Goal: Task Accomplishment & Management: Manage account settings

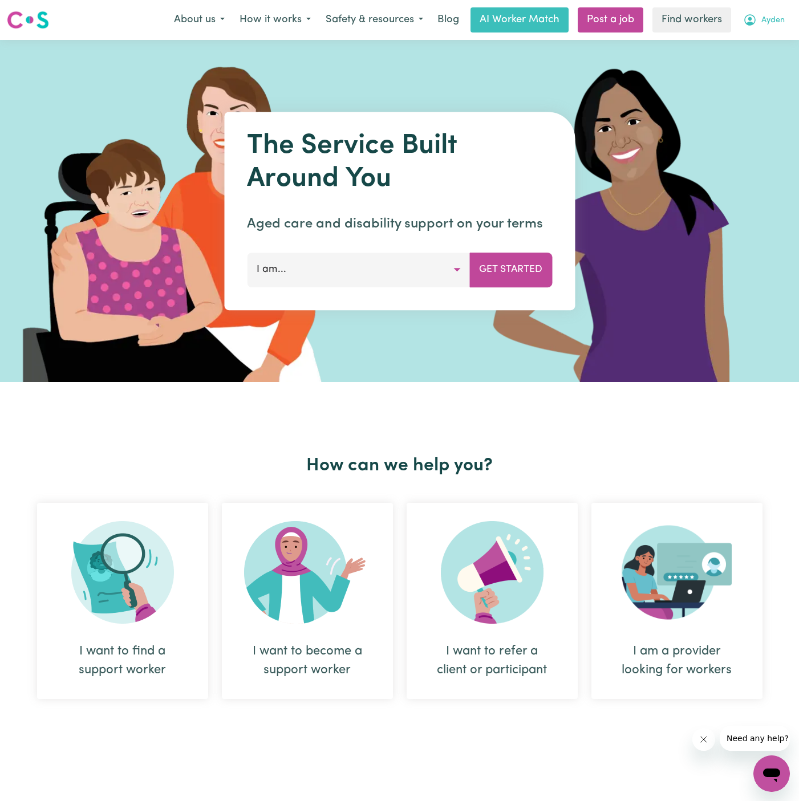
click at [780, 27] on button "Ayden" at bounding box center [764, 20] width 56 height 24
click at [736, 63] on link "Logout" at bounding box center [747, 66] width 90 height 22
click at [772, 30] on link "Login" at bounding box center [772, 19] width 39 height 25
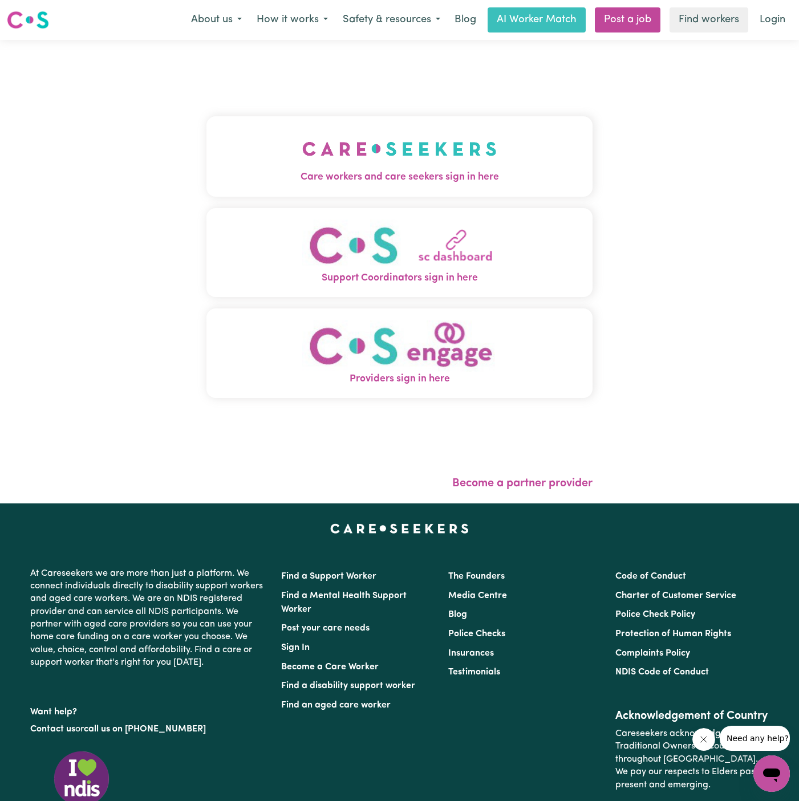
click at [439, 156] on img "Care workers and care seekers sign in here" at bounding box center [399, 149] width 194 height 42
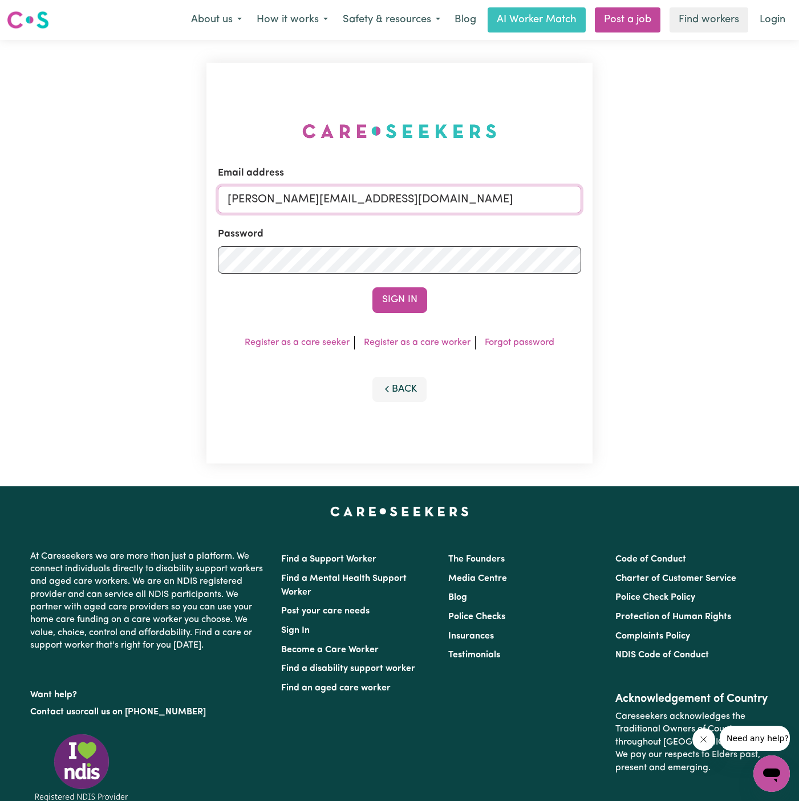
click at [484, 205] on input "dyan@careseekers.com.au" at bounding box center [399, 199] width 363 height 27
drag, startPoint x: 286, startPoint y: 199, endPoint x: 708, endPoint y: 203, distance: 422.1
click at [708, 203] on div "Email address superuser~hsgill1336719@gmail.com Password Sign In Register as a …" at bounding box center [399, 263] width 799 height 447
type input "superuser~NerolieMurrayKNC@careseekers.com.au"
click at [372, 287] on button "Sign In" at bounding box center [399, 299] width 55 height 25
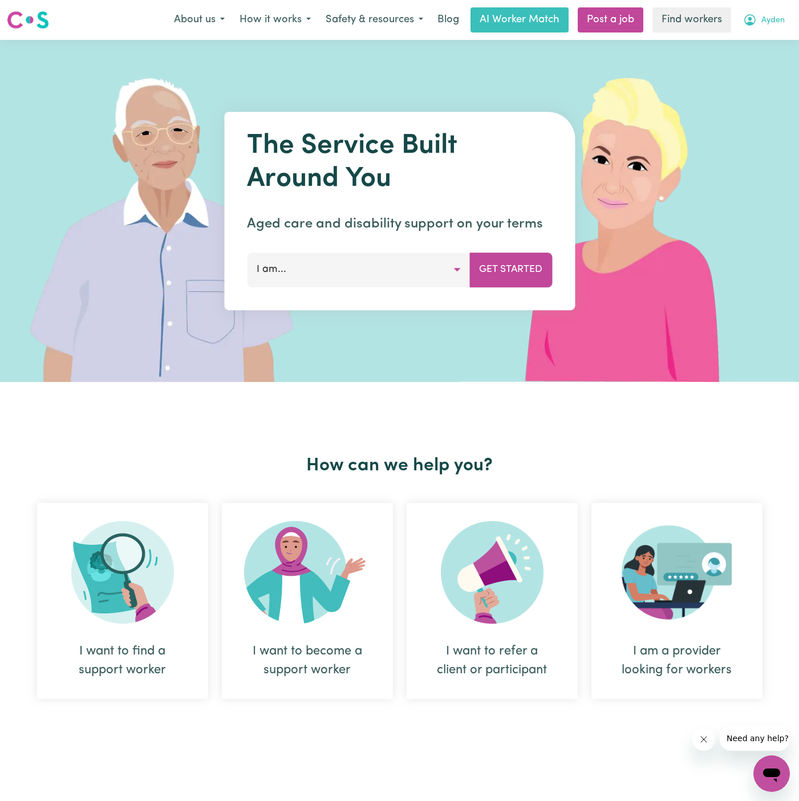
click at [775, 14] on span "Ayden" at bounding box center [772, 20] width 23 height 13
click at [766, 66] on link "Logout" at bounding box center [747, 66] width 90 height 22
click at [772, 19] on link "Login" at bounding box center [772, 19] width 39 height 25
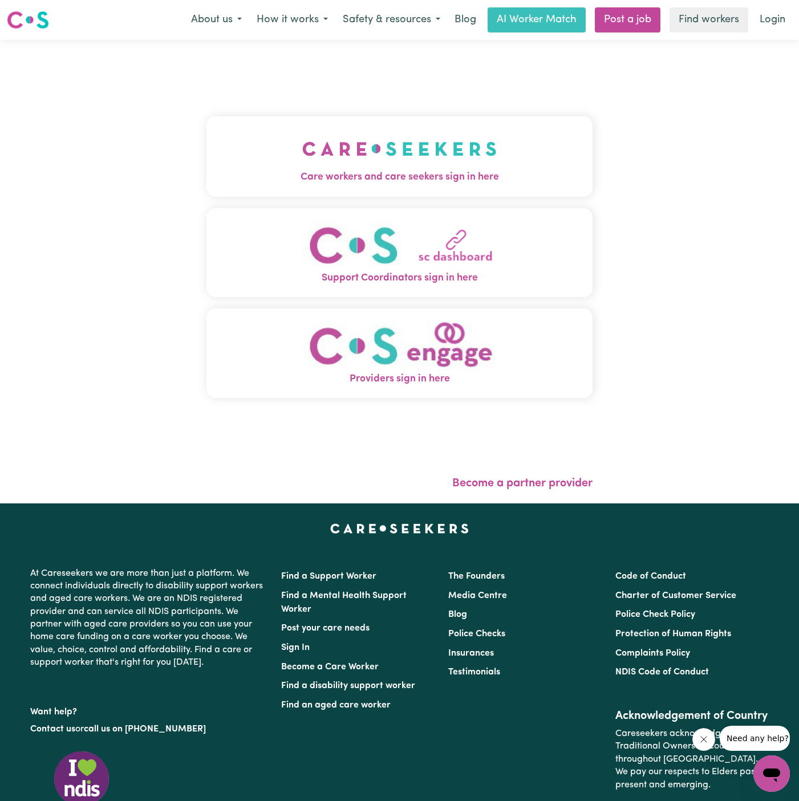
click at [450, 169] on img "Care workers and care seekers sign in here" at bounding box center [399, 149] width 194 height 42
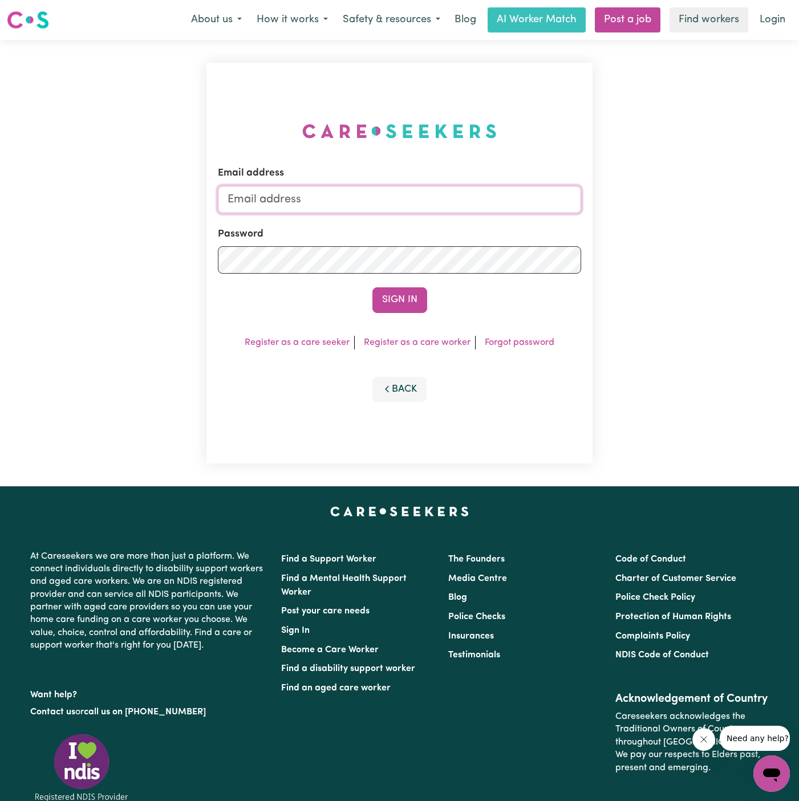
type input "dyan@careseekers.com.au"
click at [395, 305] on button "Sign In" at bounding box center [399, 299] width 55 height 25
